Goal: Transaction & Acquisition: Book appointment/travel/reservation

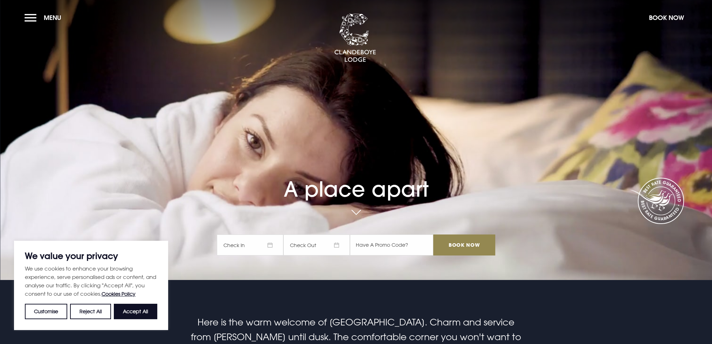
click at [263, 250] on span "Check In" at bounding box center [250, 245] width 67 height 21
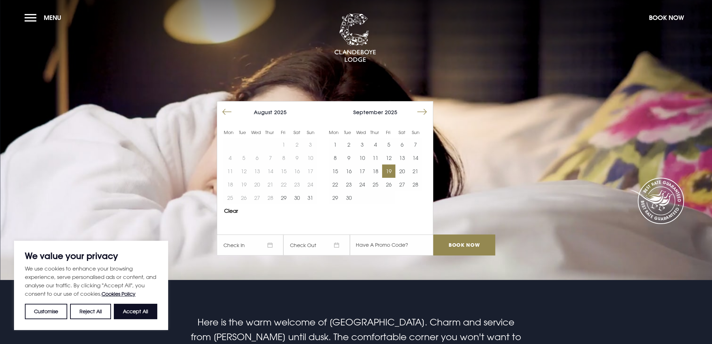
click at [388, 173] on button "19" at bounding box center [388, 171] width 13 height 13
click at [420, 170] on button "21" at bounding box center [415, 171] width 13 height 13
click at [457, 246] on input "Book Now" at bounding box center [464, 245] width 62 height 21
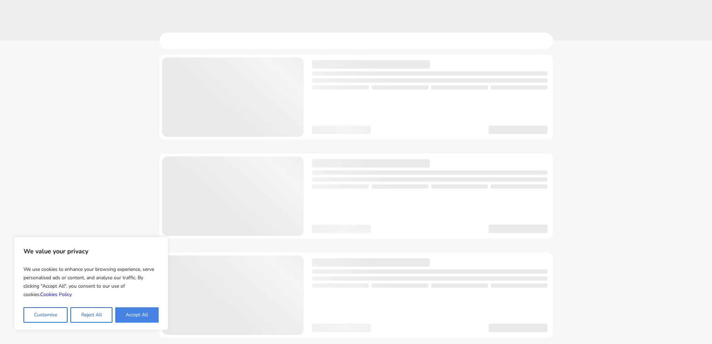
click at [140, 312] on button "Accept All" at bounding box center [136, 314] width 43 height 15
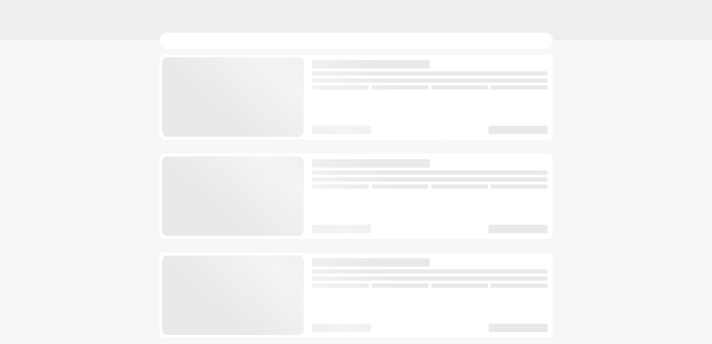
checkbox input "true"
